Goal: Task Accomplishment & Management: Use online tool/utility

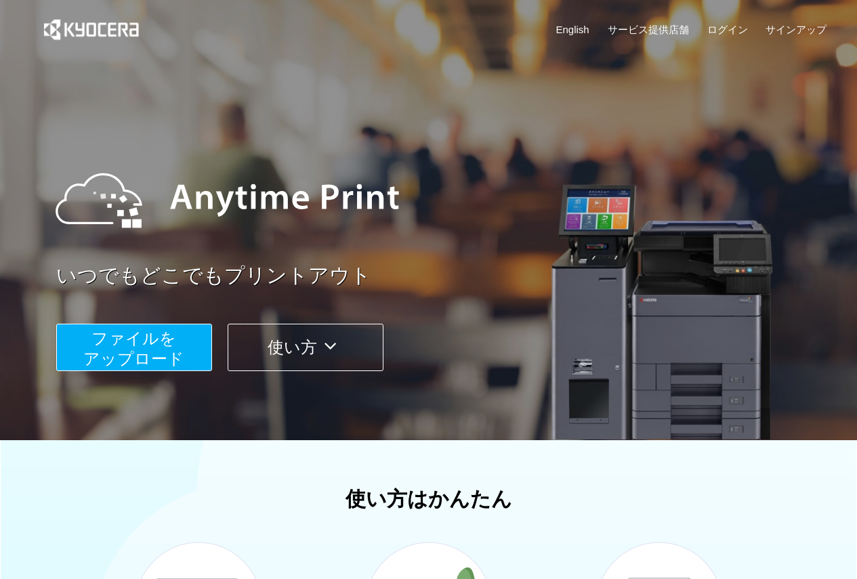
click at [106, 366] on span "ファイルを ​​アップロード" at bounding box center [133, 348] width 101 height 39
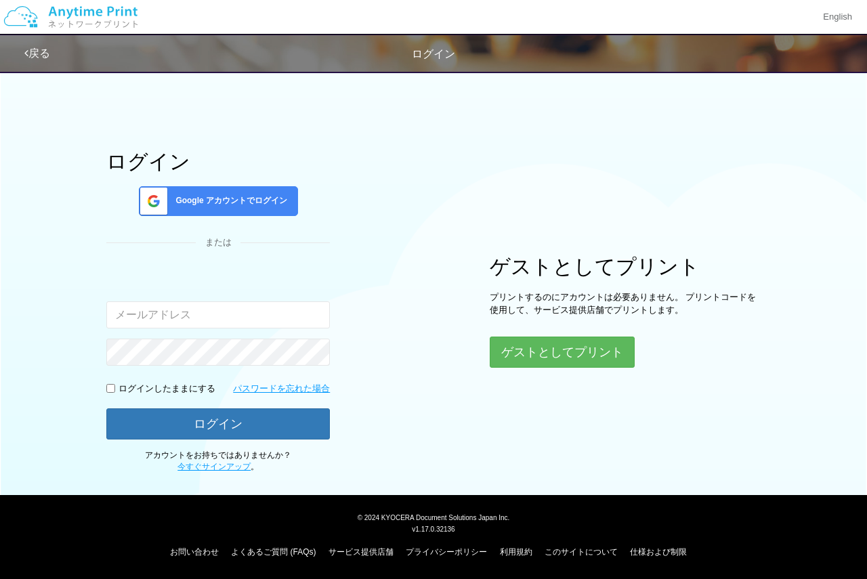
click at [227, 207] on div "Google アカウントでログイン" at bounding box center [218, 201] width 159 height 30
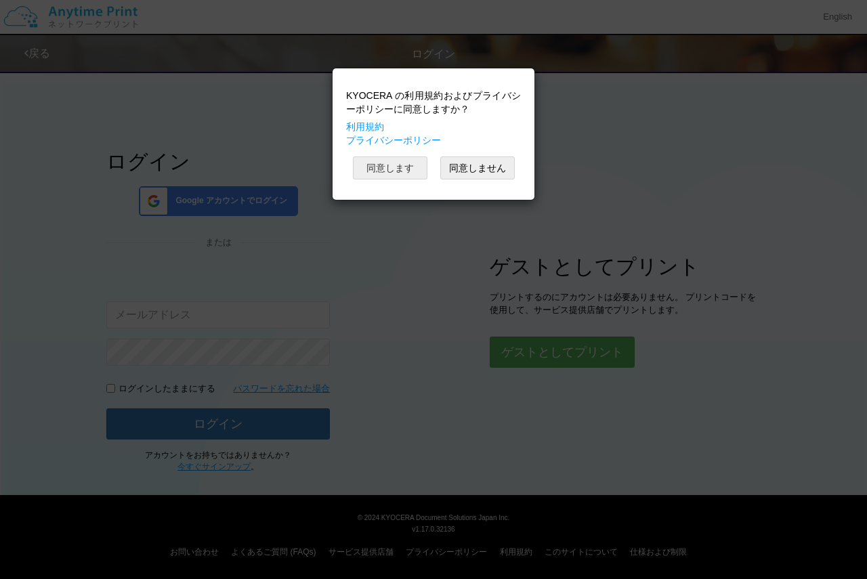
click at [393, 163] on button "同意します" at bounding box center [390, 167] width 74 height 23
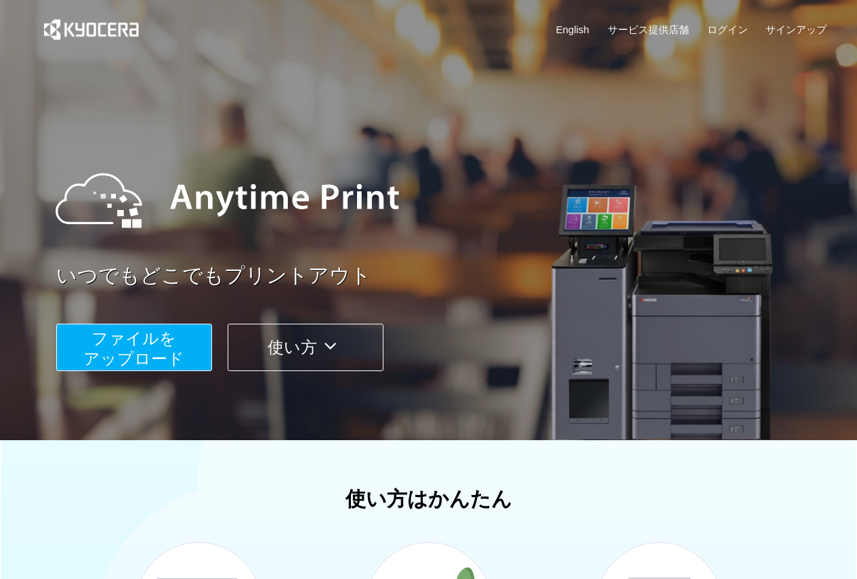
click at [172, 343] on span "ファイルを ​​アップロード" at bounding box center [133, 348] width 101 height 39
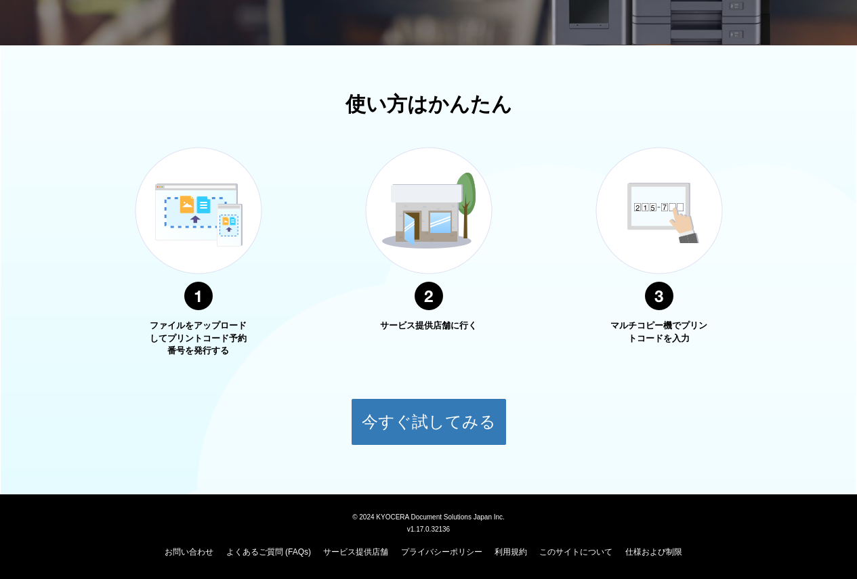
scroll to position [34, 0]
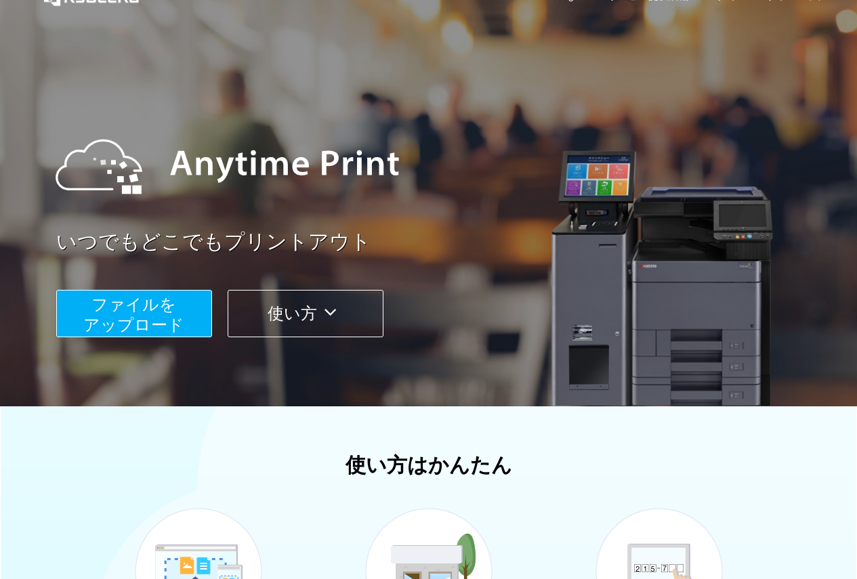
click at [173, 288] on div "ファイルを ​​アップロード 使い方" at bounding box center [445, 304] width 779 height 68
click at [130, 315] on span "ファイルを ​​アップロード" at bounding box center [133, 314] width 101 height 39
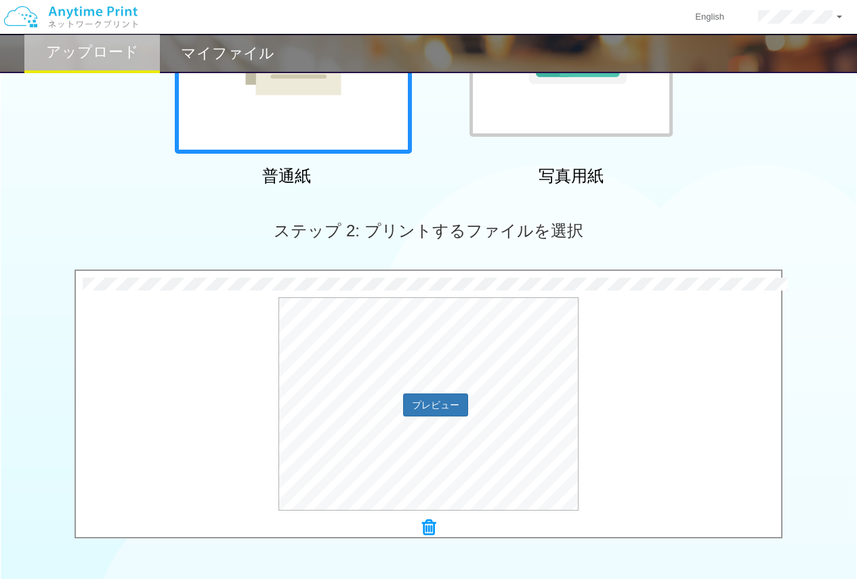
scroll to position [425, 0]
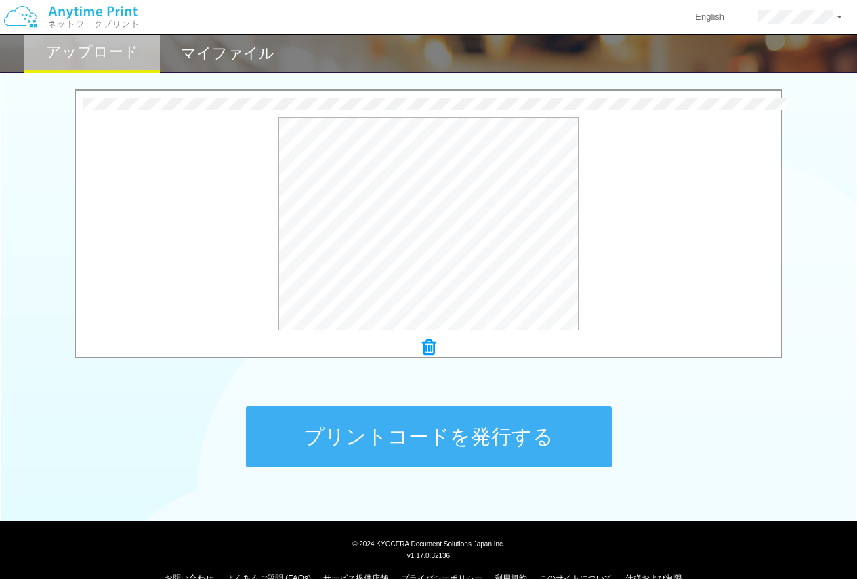
click at [487, 438] on button "プリントコードを発行する" at bounding box center [429, 436] width 366 height 61
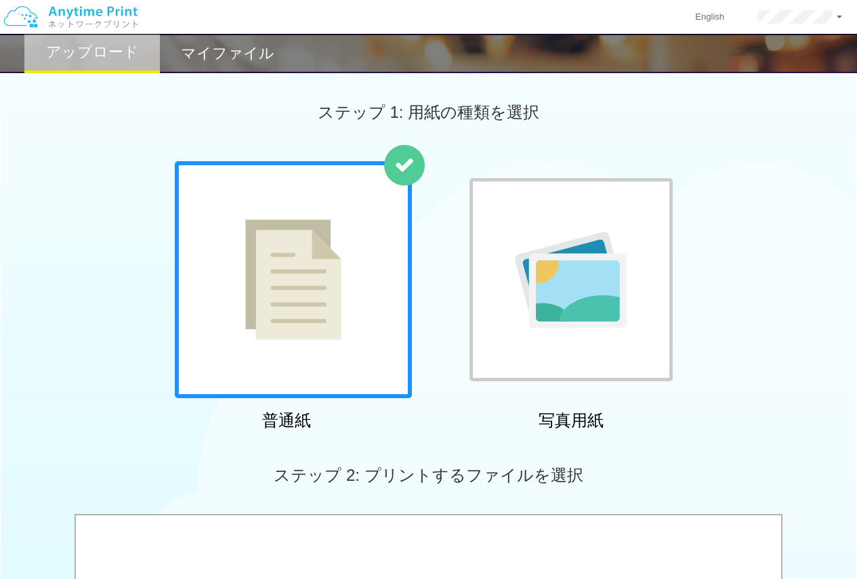
scroll to position [181, 0]
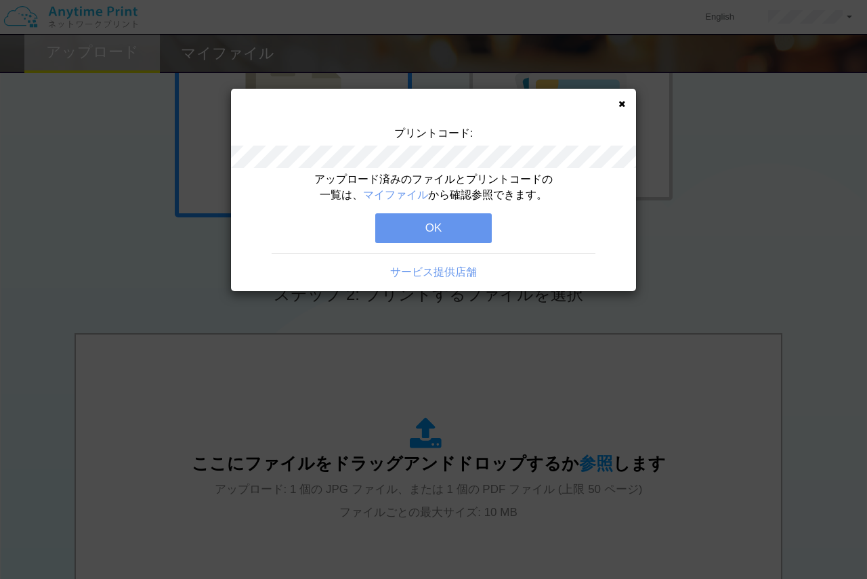
click at [432, 223] on button "OK" at bounding box center [433, 228] width 116 height 30
